Goal: Transaction & Acquisition: Purchase product/service

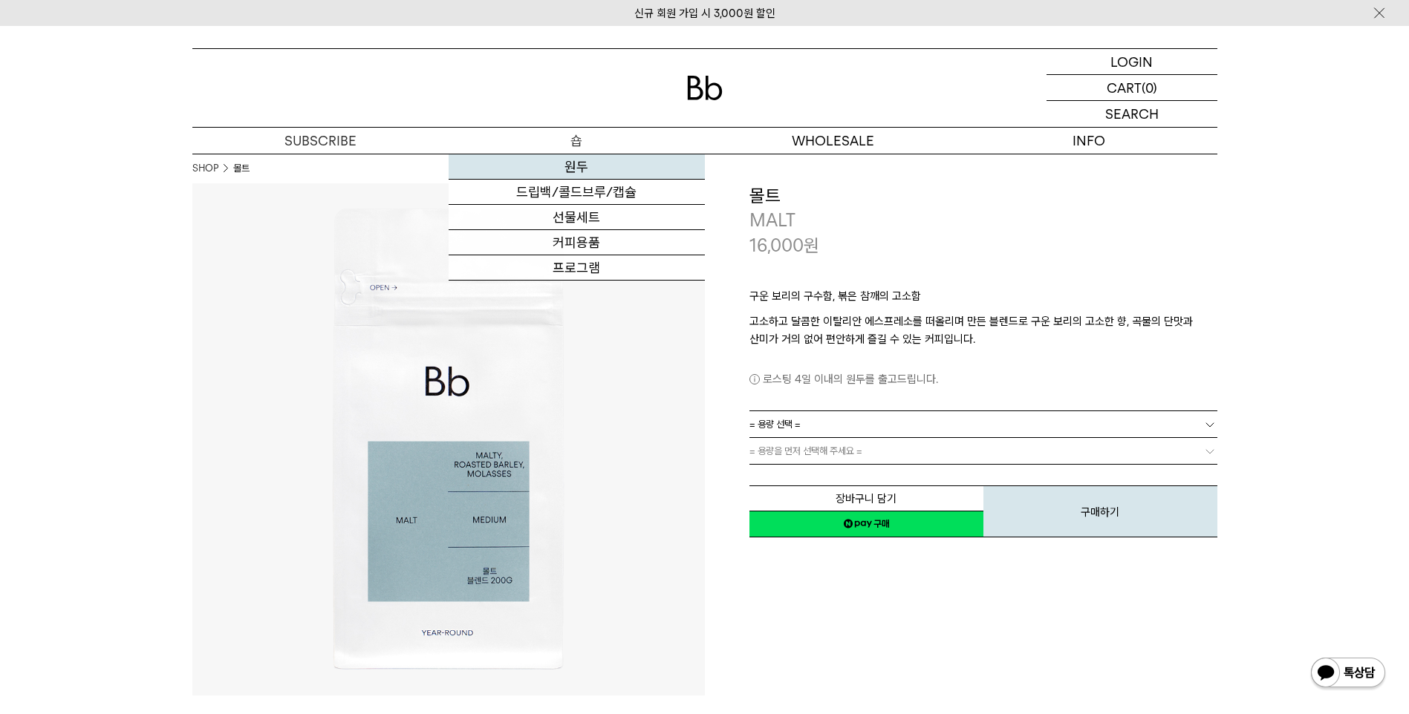
click at [583, 167] on link "원두" at bounding box center [577, 166] width 256 height 25
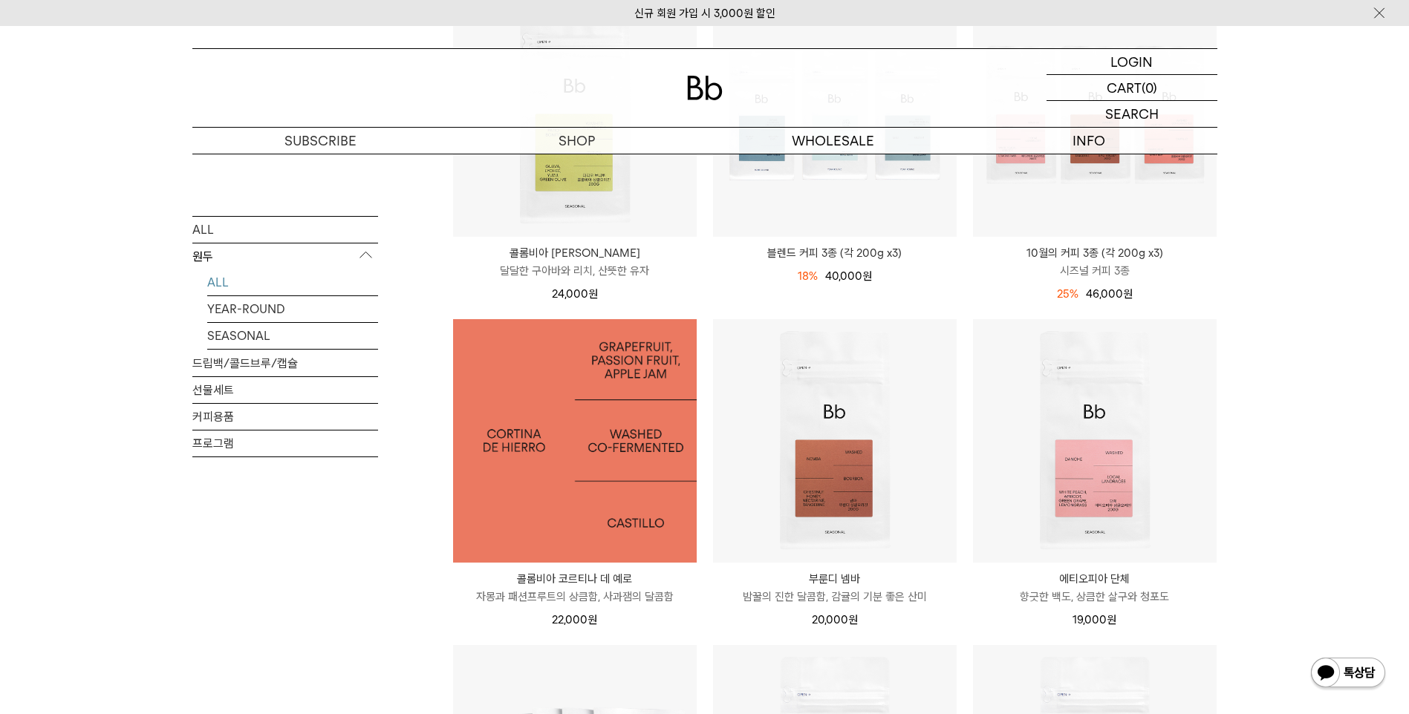
scroll to position [297, 0]
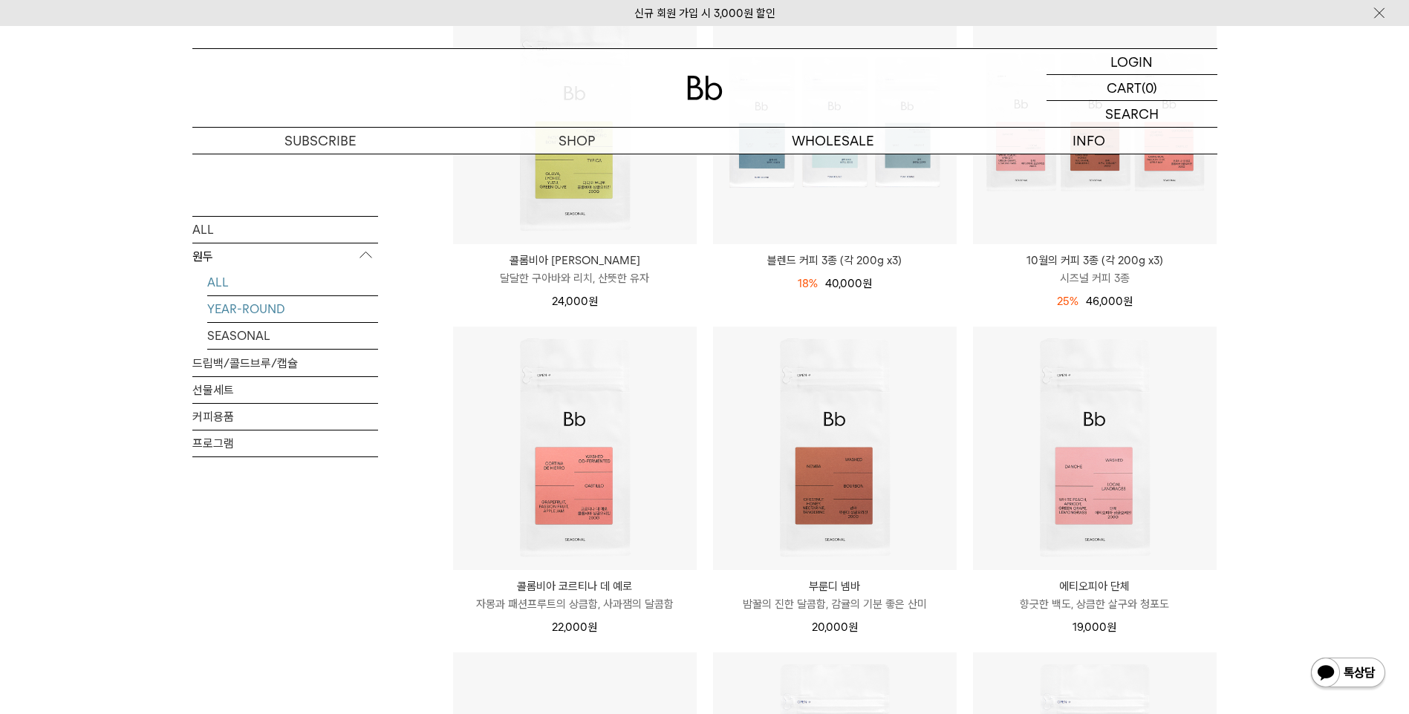
click at [235, 299] on link "YEAR-ROUND" at bounding box center [292, 309] width 171 height 26
